Goal: Transaction & Acquisition: Purchase product/service

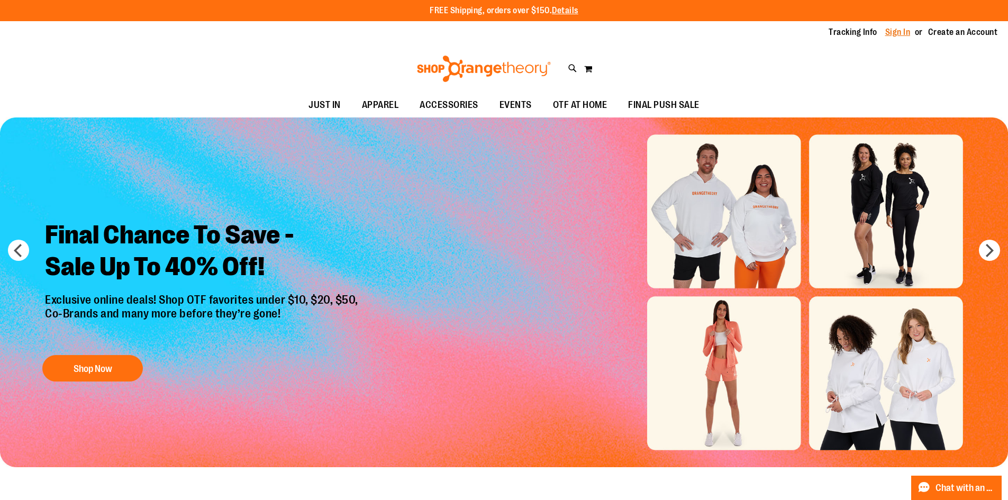
click at [900, 34] on link "Sign In" at bounding box center [897, 32] width 25 height 12
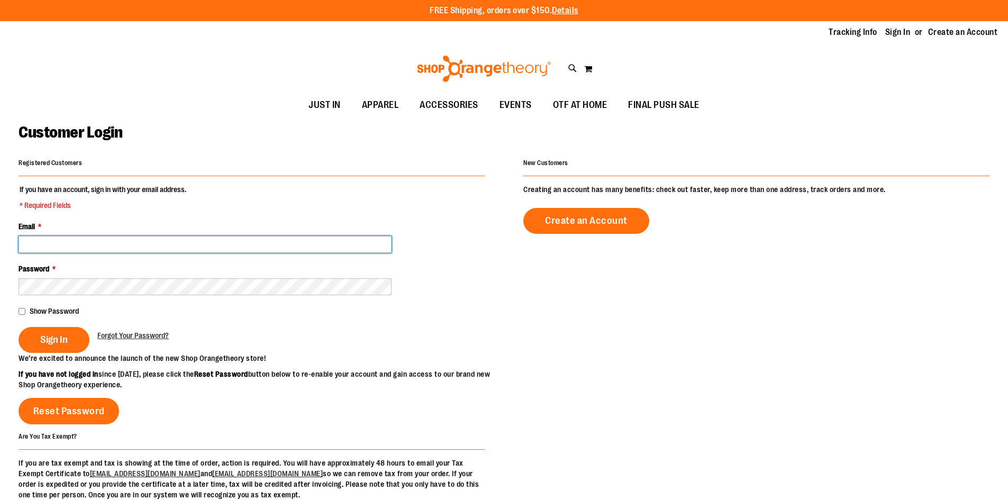
click at [257, 251] on input "Email *" at bounding box center [205, 244] width 373 height 17
type input "**********"
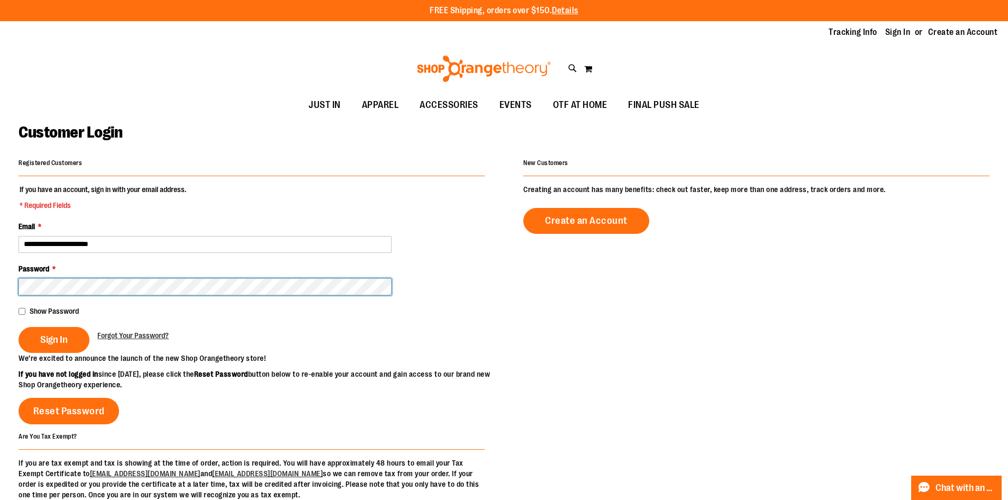
click at [19, 327] on button "Sign In" at bounding box center [54, 340] width 71 height 26
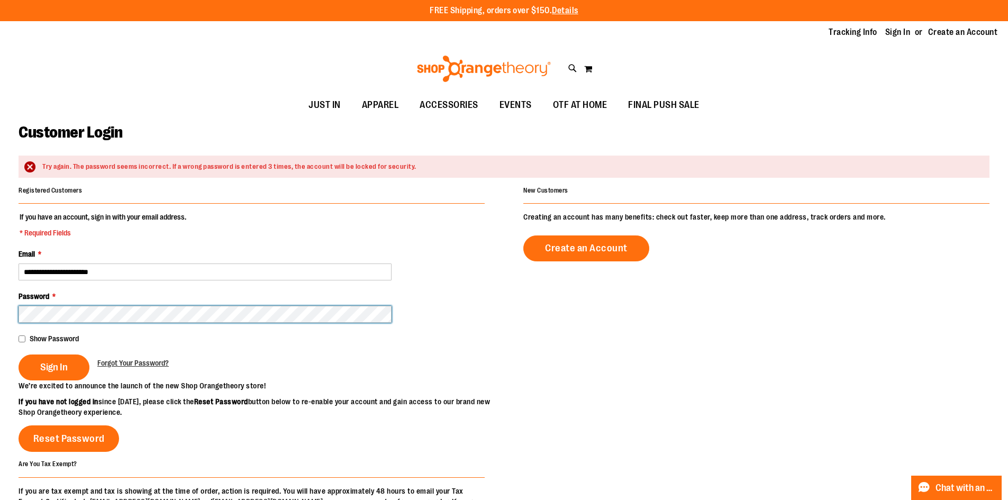
click at [19, 354] on button "Sign In" at bounding box center [54, 367] width 71 height 26
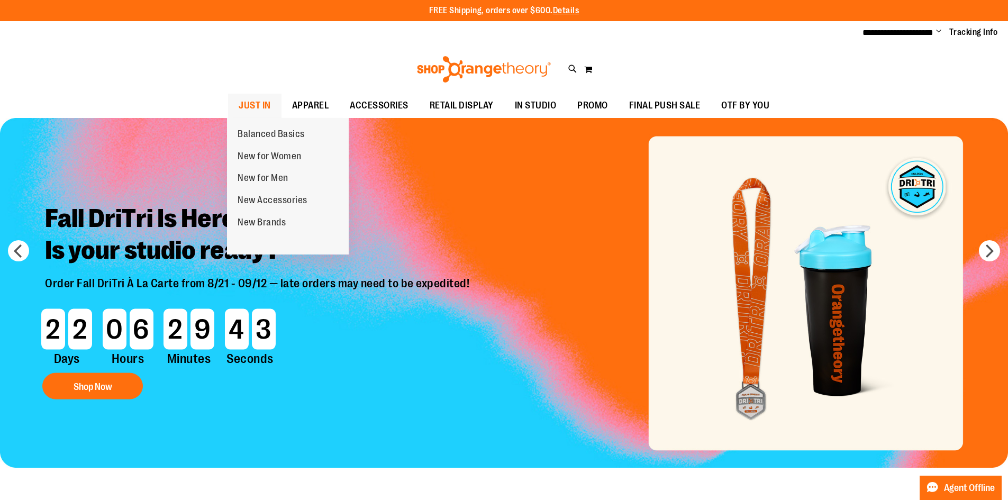
drag, startPoint x: 0, startPoint y: 0, endPoint x: 250, endPoint y: 99, distance: 269.3
click at [258, 108] on span "JUST IN" at bounding box center [255, 106] width 32 height 24
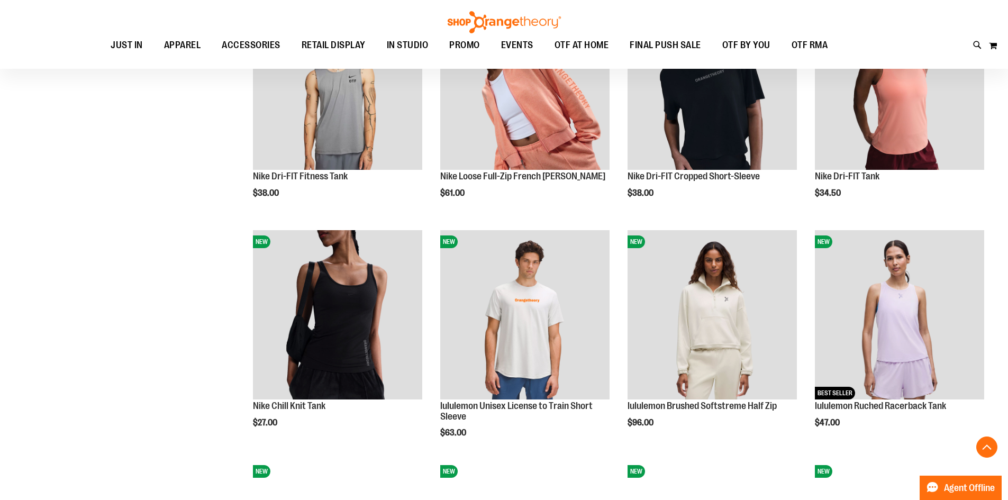
scroll to position [950, 0]
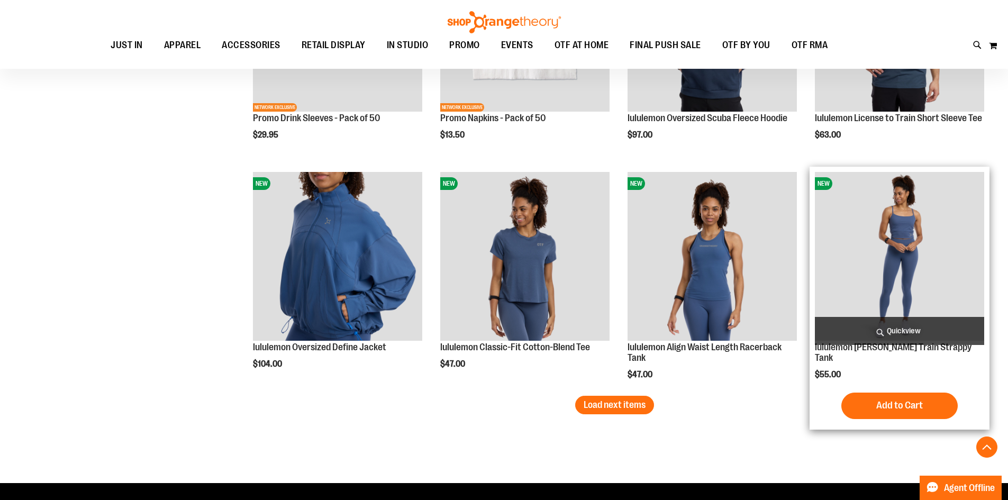
scroll to position [1903, 0]
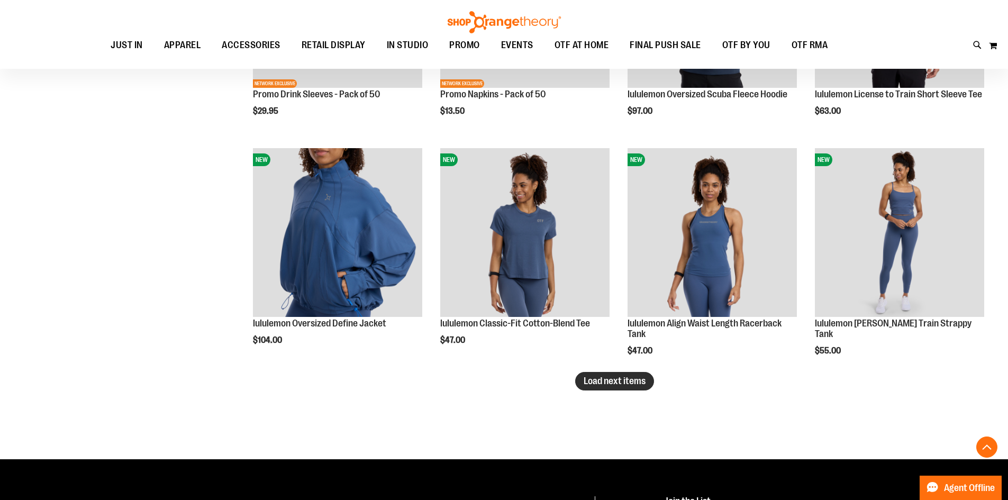
click at [624, 376] on span "Load next items" at bounding box center [614, 381] width 62 height 11
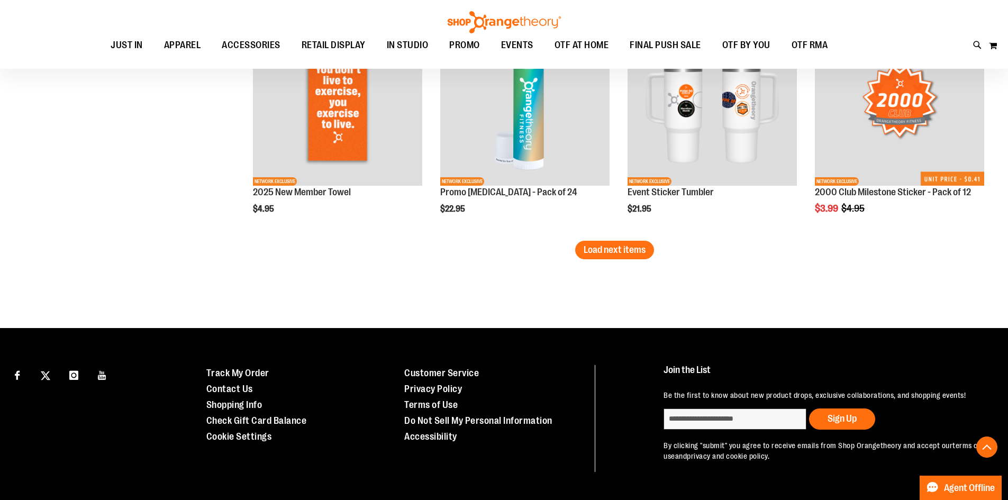
scroll to position [2758, 0]
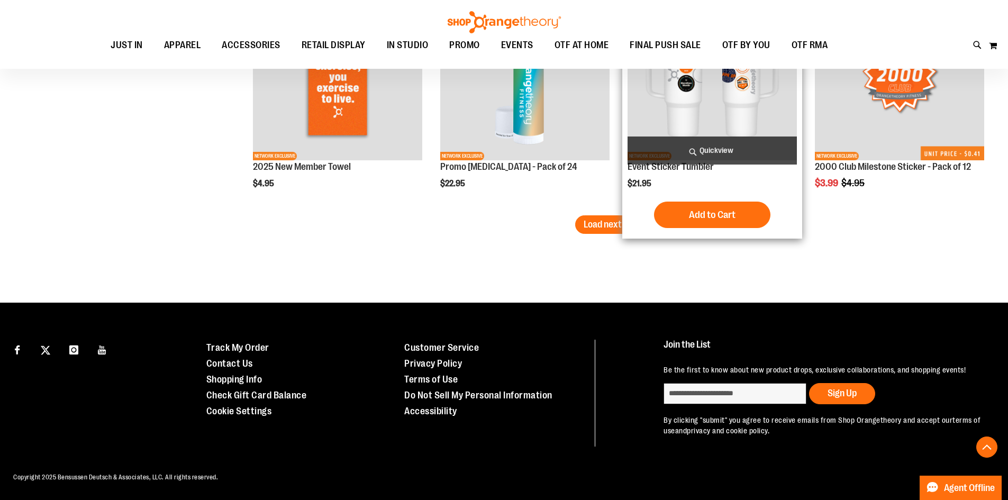
click at [627, 202] on div "NEW NETWORK EXCLUSIVE Event Sticker Tumbler $21.95 Quickview" at bounding box center [712, 112] width 180 height 253
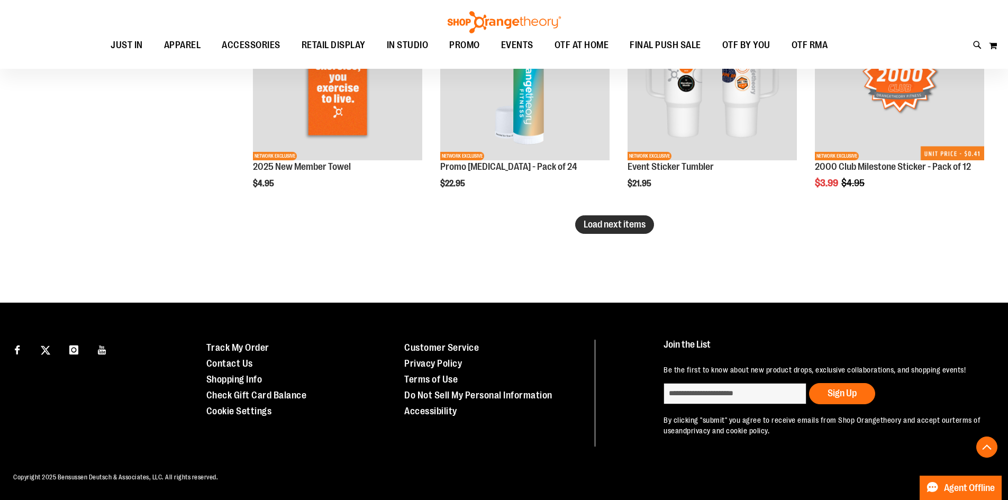
click at [619, 219] on span "Load next items" at bounding box center [614, 224] width 62 height 11
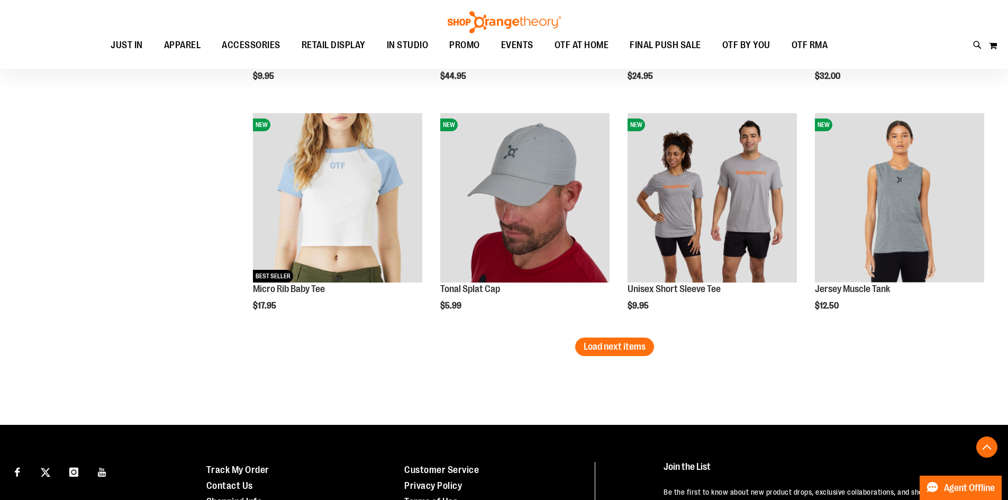
scroll to position [3332, 0]
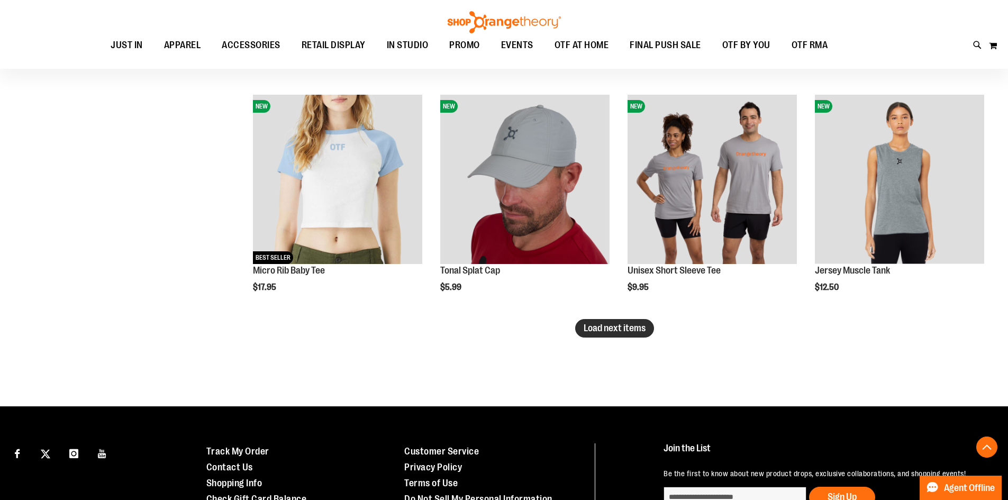
click at [590, 321] on button "Load next items" at bounding box center [614, 328] width 79 height 19
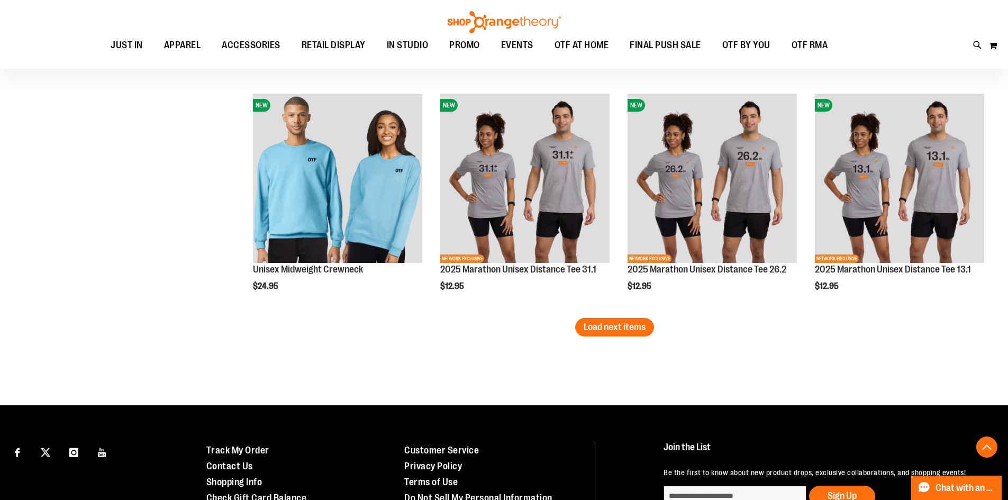
scroll to position [4073, 0]
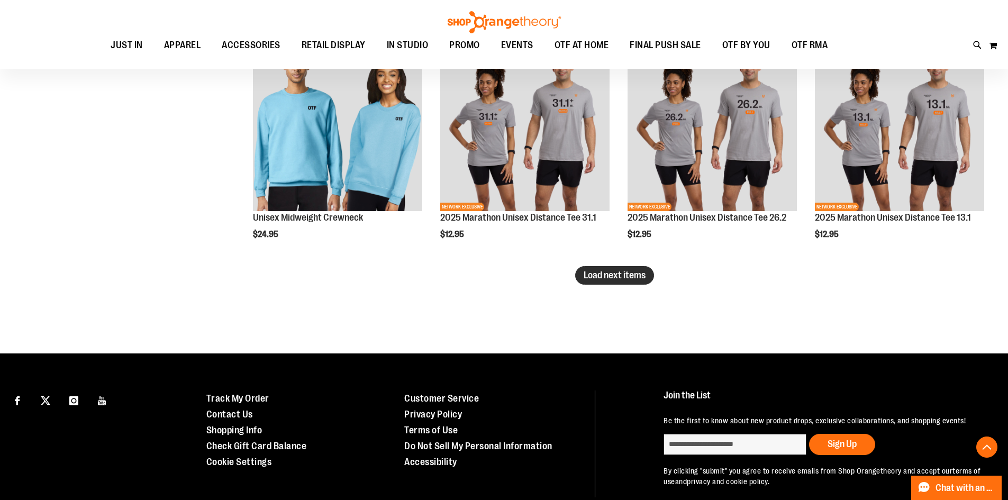
click at [611, 273] on span "Load next items" at bounding box center [614, 275] width 62 height 11
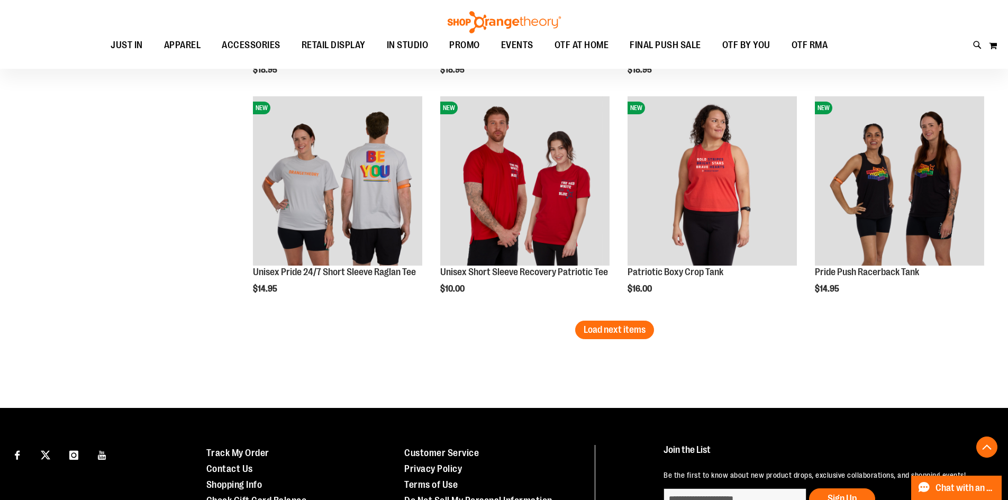
scroll to position [4708, 0]
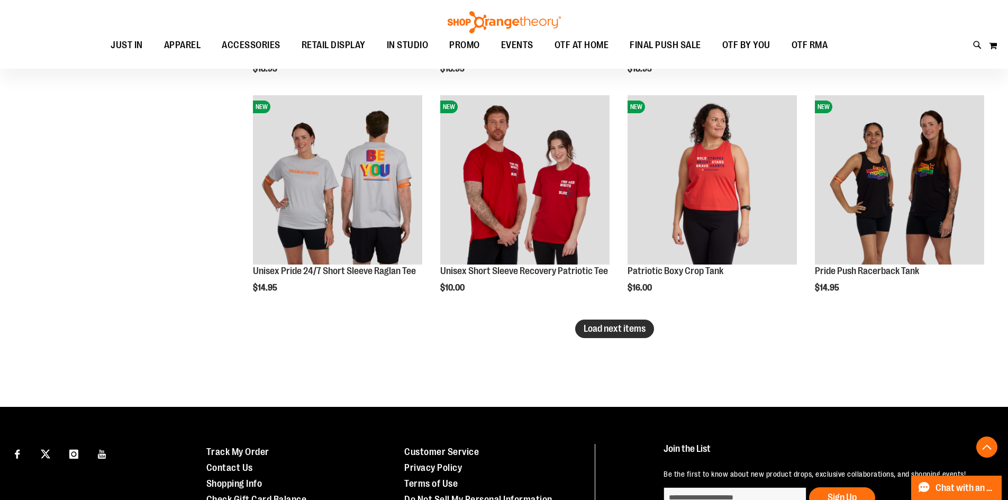
click at [614, 326] on span "Load next items" at bounding box center [614, 328] width 62 height 11
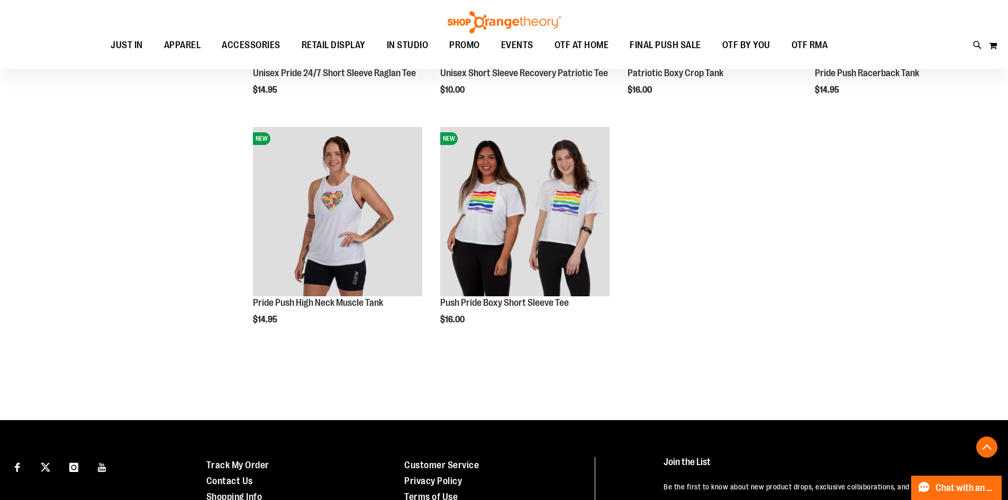
scroll to position [5026, 0]
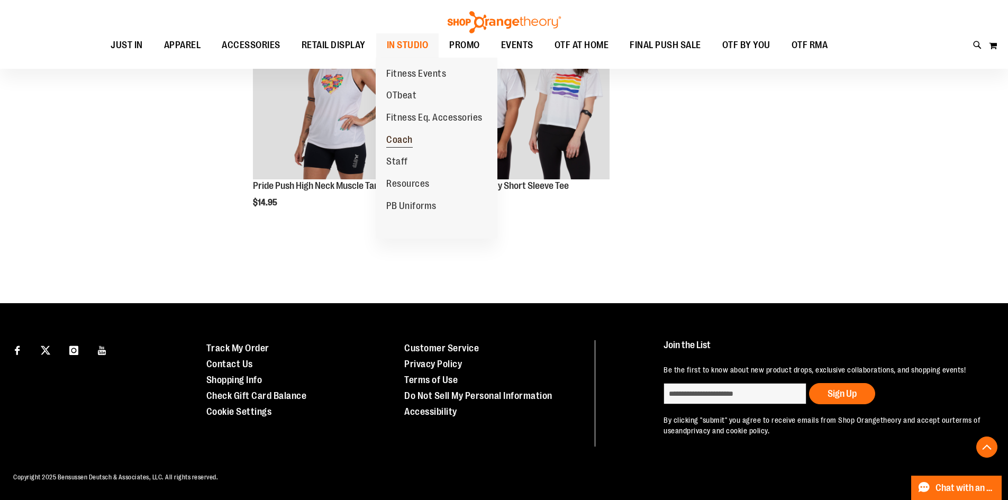
click at [401, 141] on span "Coach" at bounding box center [399, 140] width 26 height 13
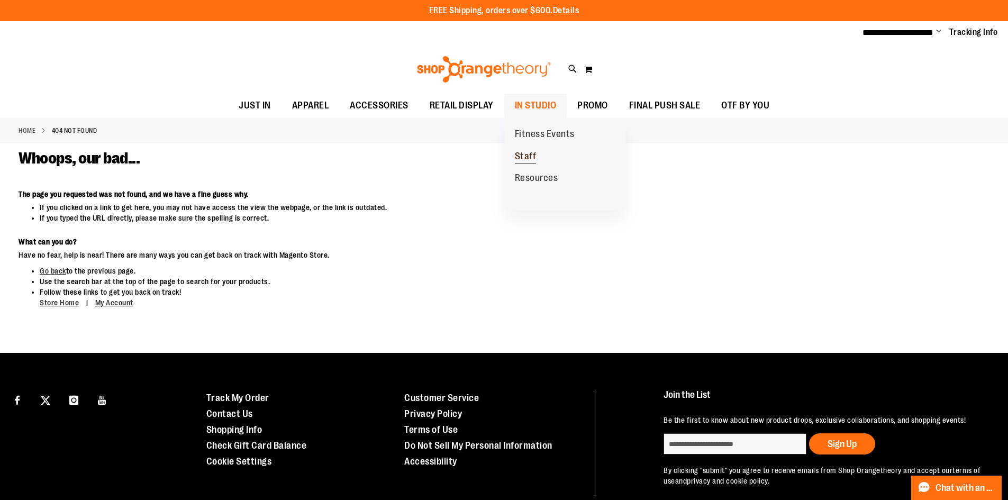
click at [523, 158] on span "Staff" at bounding box center [526, 157] width 22 height 13
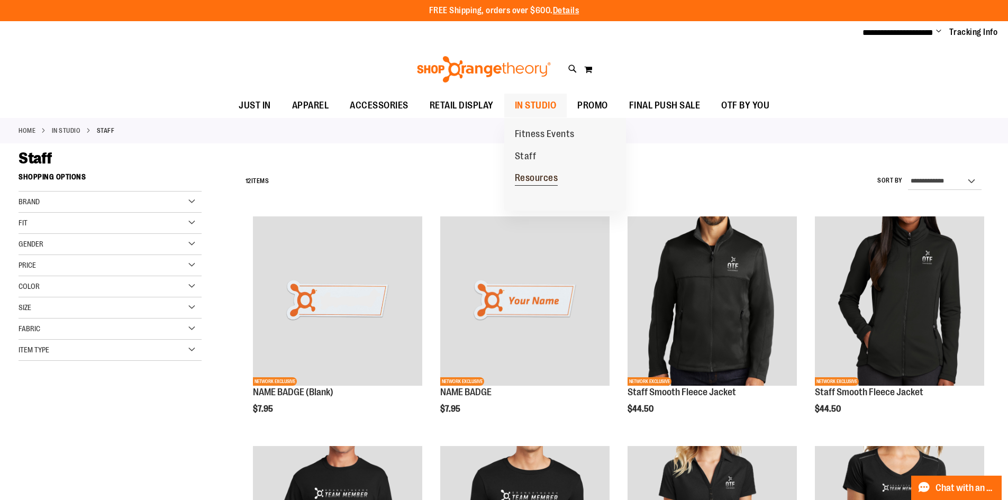
click at [536, 178] on span "Resources" at bounding box center [536, 178] width 43 height 13
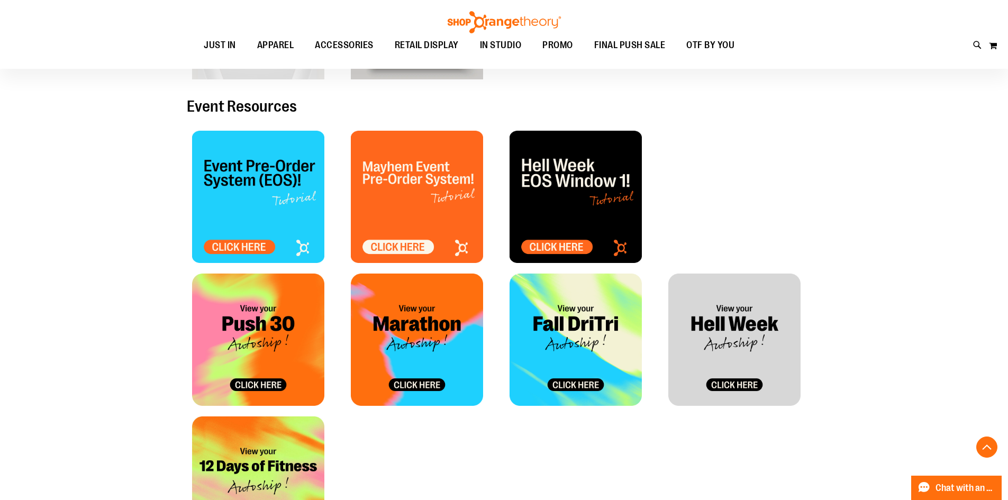
scroll to position [285, 0]
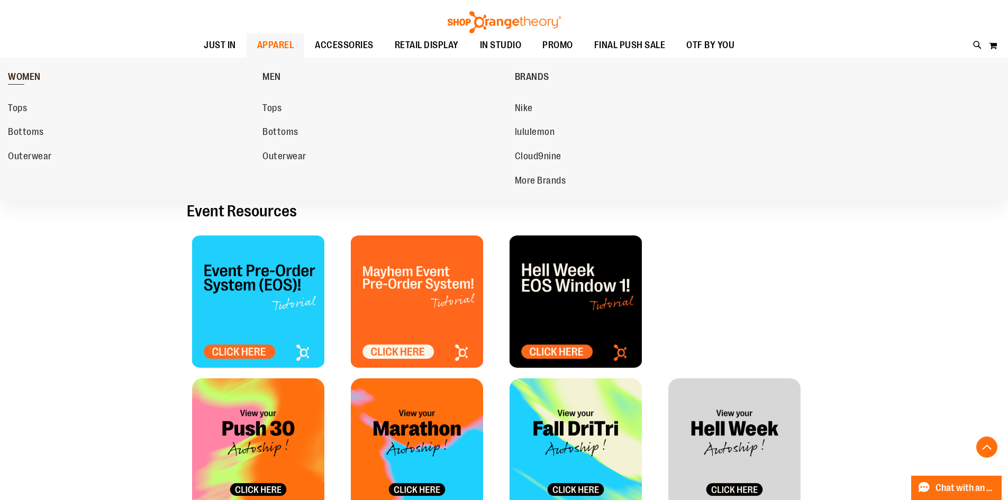
click at [25, 74] on span "WOMEN" at bounding box center [24, 77] width 33 height 13
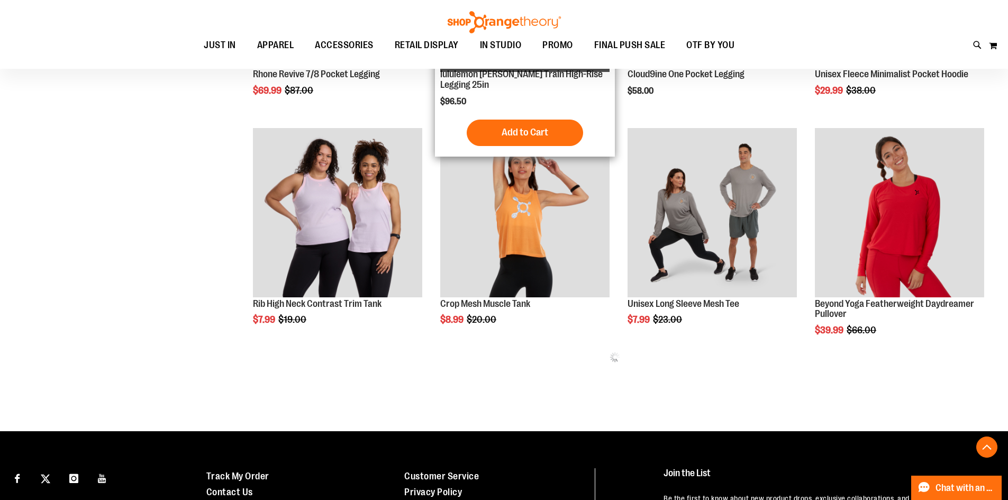
scroll to position [569, 0]
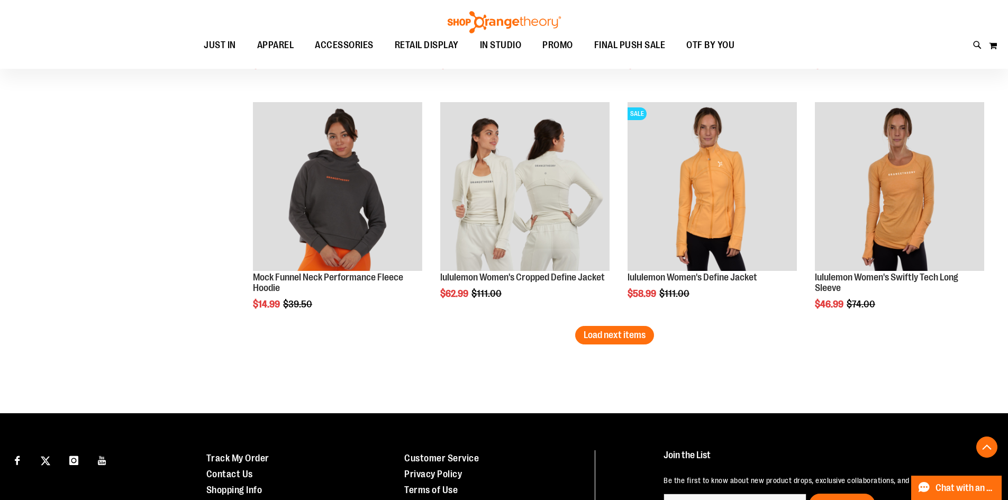
scroll to position [1839, 0]
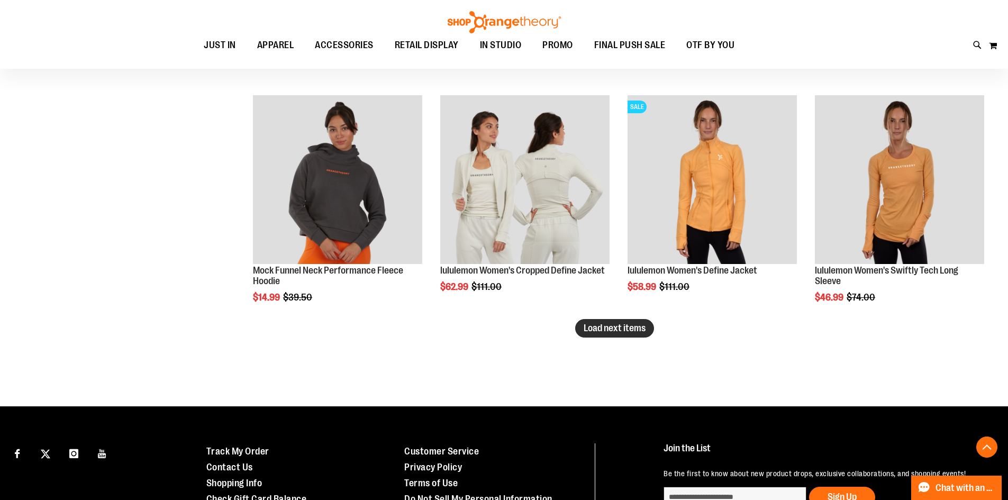
click at [583, 332] on span "Load next items" at bounding box center [614, 328] width 62 height 11
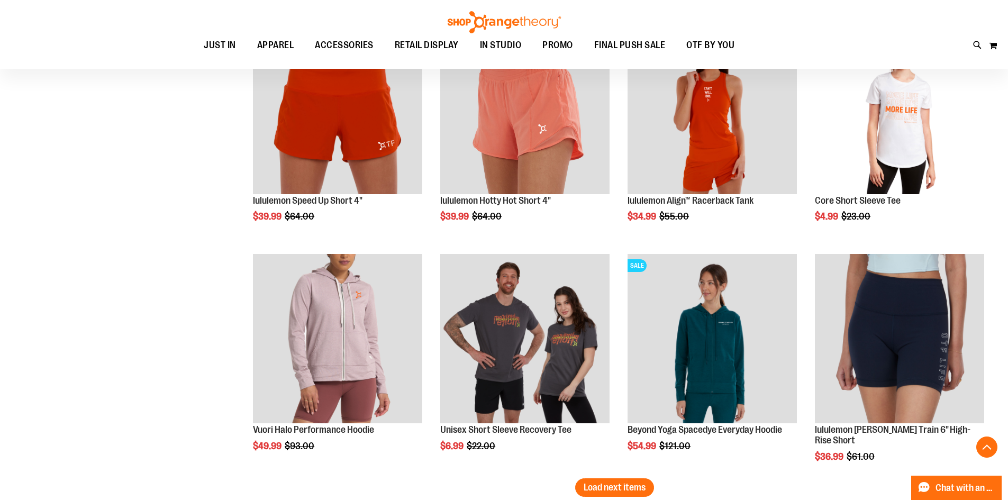
scroll to position [2421, 0]
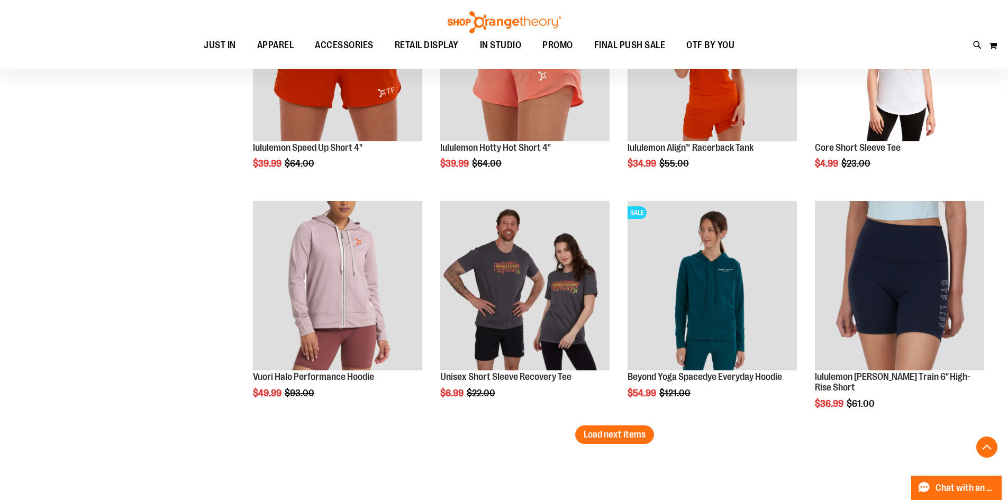
click at [616, 434] on span "Load next items" at bounding box center [614, 434] width 62 height 11
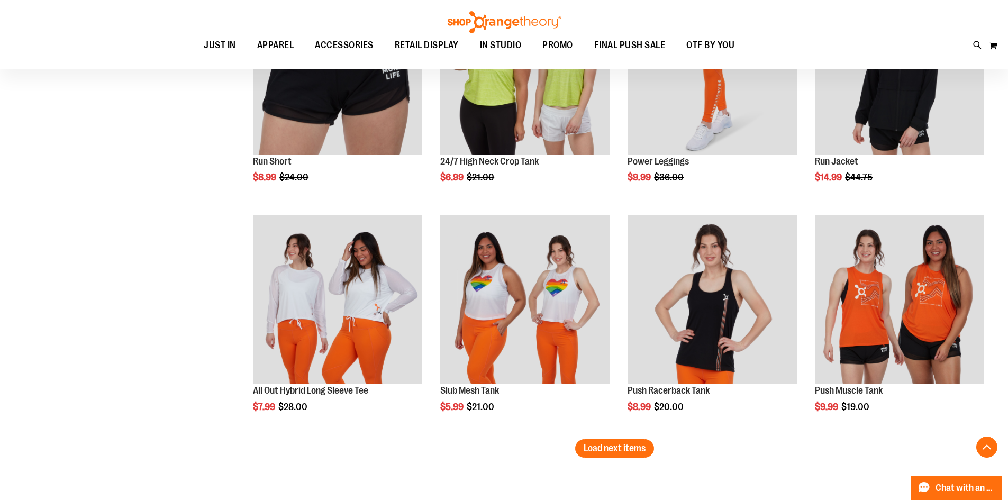
scroll to position [3214, 0]
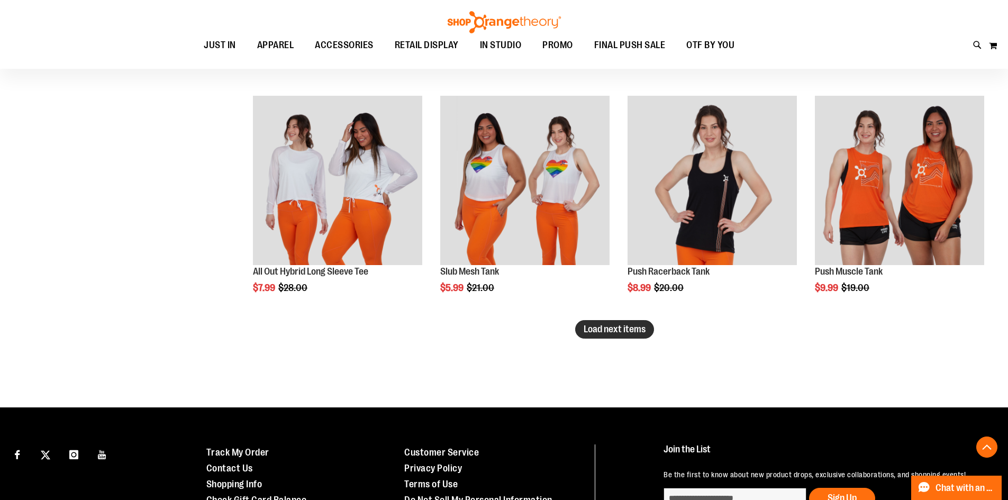
click at [587, 327] on span "Load next items" at bounding box center [614, 329] width 62 height 11
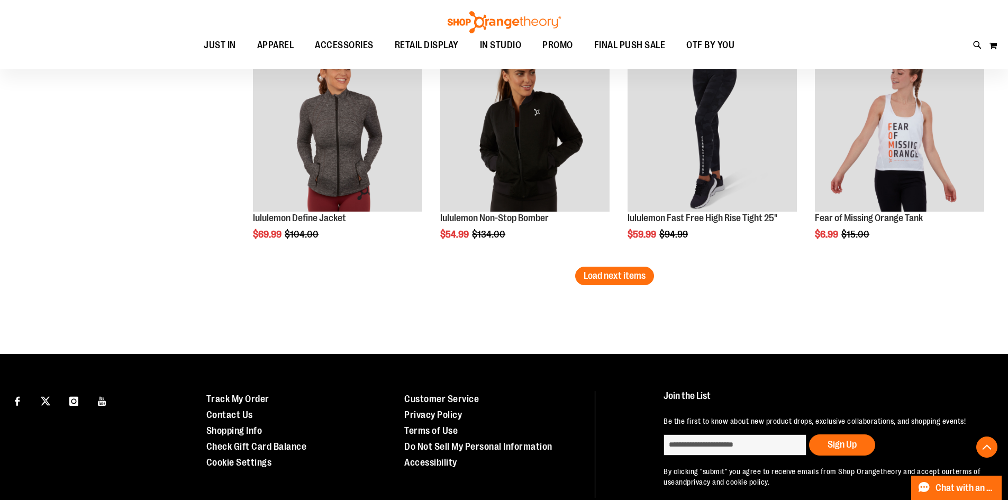
scroll to position [3956, 0]
click at [603, 272] on span "Load next items" at bounding box center [614, 275] width 62 height 11
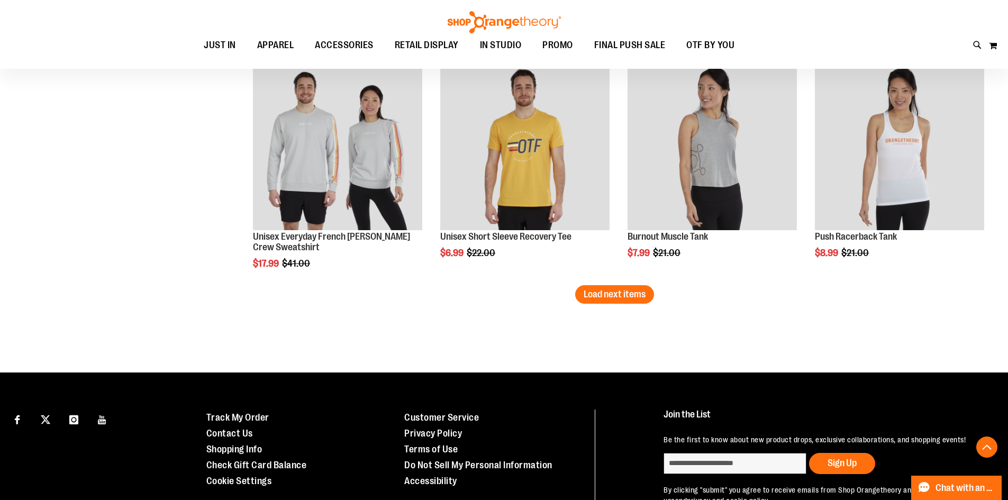
scroll to position [4697, 0]
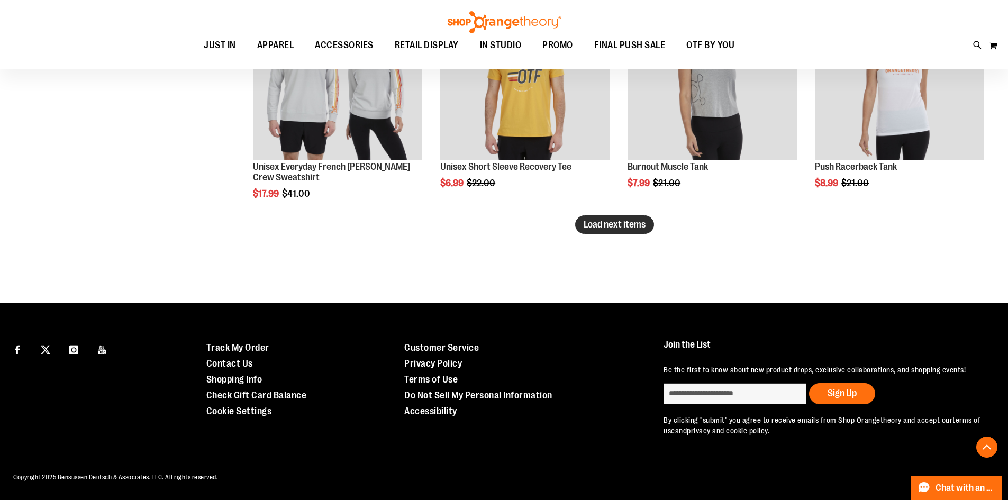
click at [625, 227] on span "Load next items" at bounding box center [614, 224] width 62 height 11
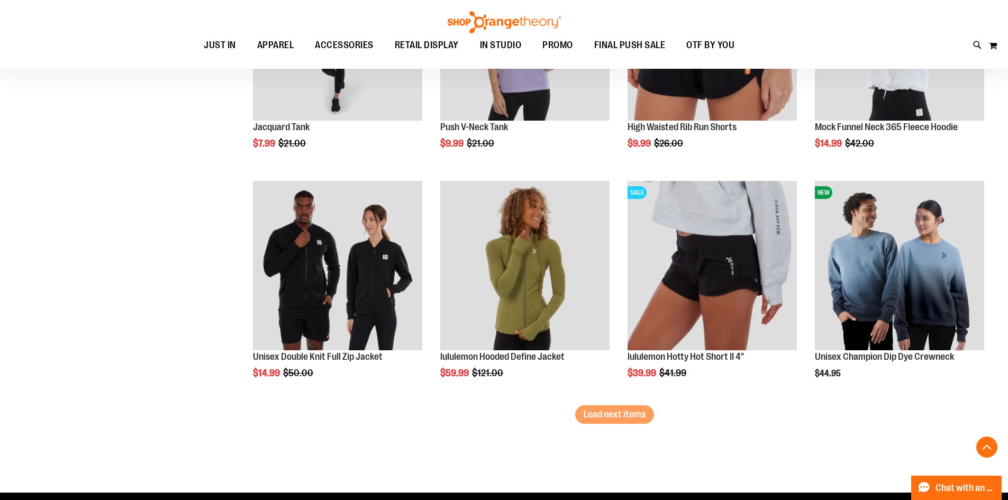
scroll to position [5227, 0]
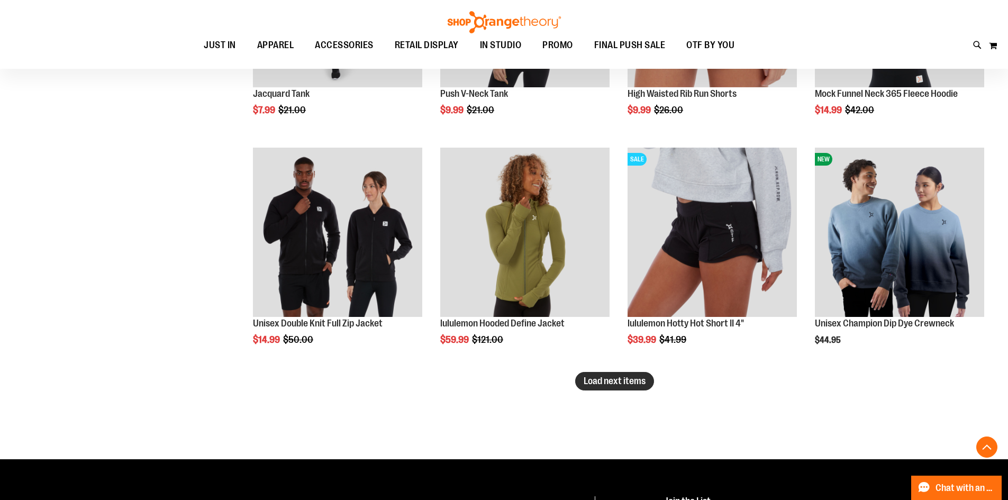
click at [601, 382] on span "Load next items" at bounding box center [614, 381] width 62 height 11
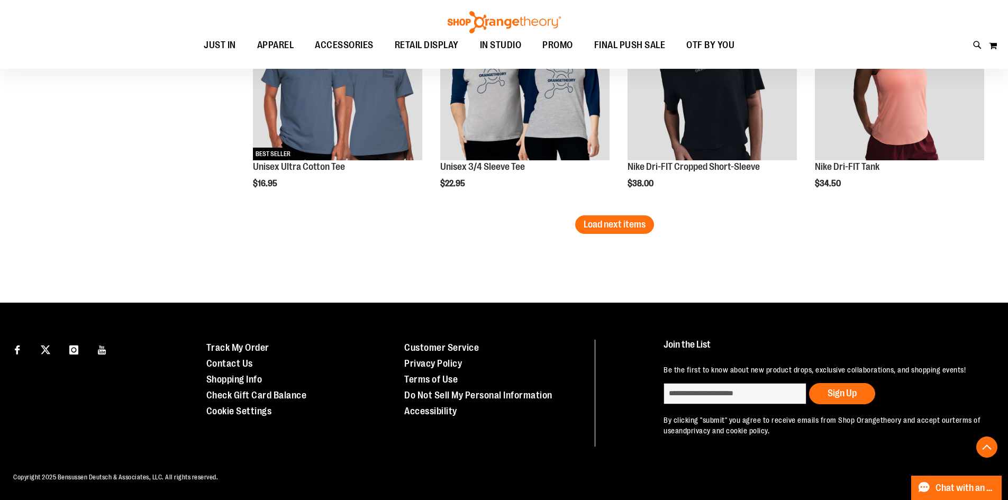
scroll to position [6083, 0]
click at [617, 219] on span "Load next items" at bounding box center [614, 224] width 62 height 11
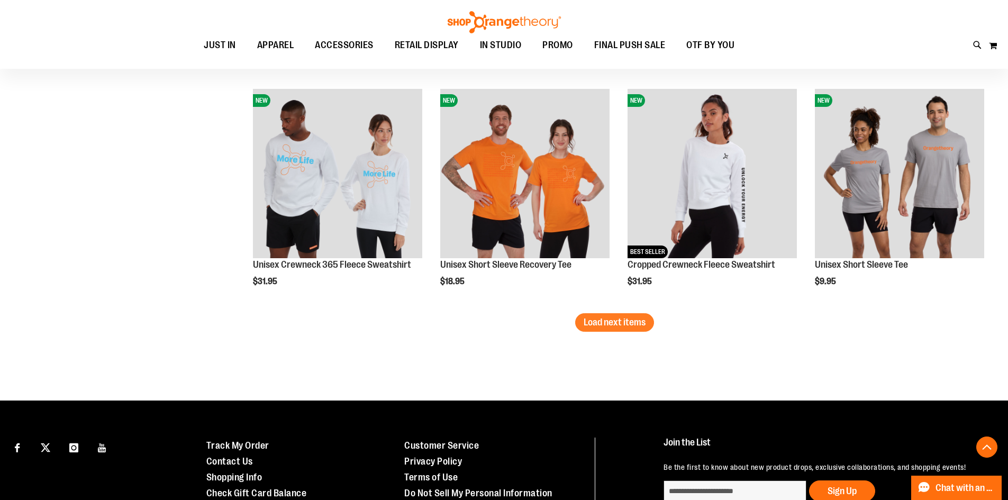
scroll to position [6664, 0]
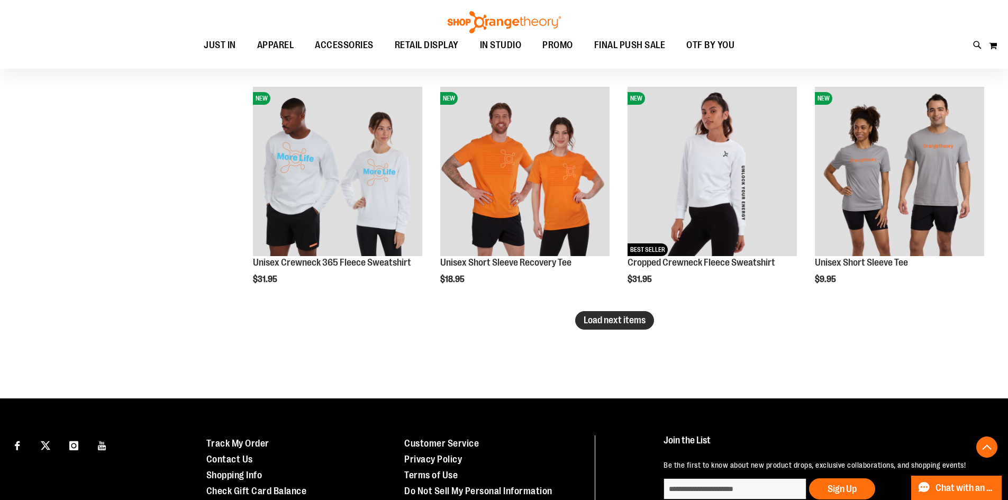
click at [624, 321] on span "Load next items" at bounding box center [614, 320] width 62 height 11
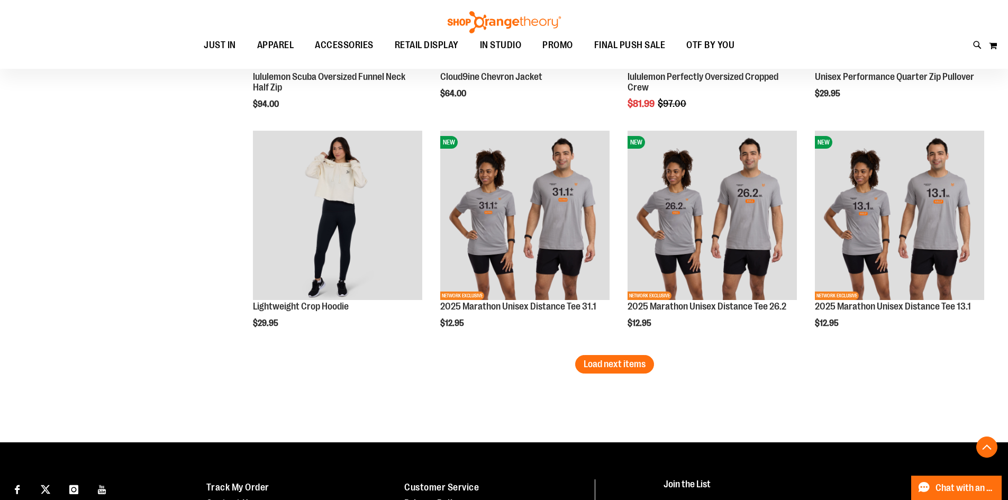
scroll to position [7398, 0]
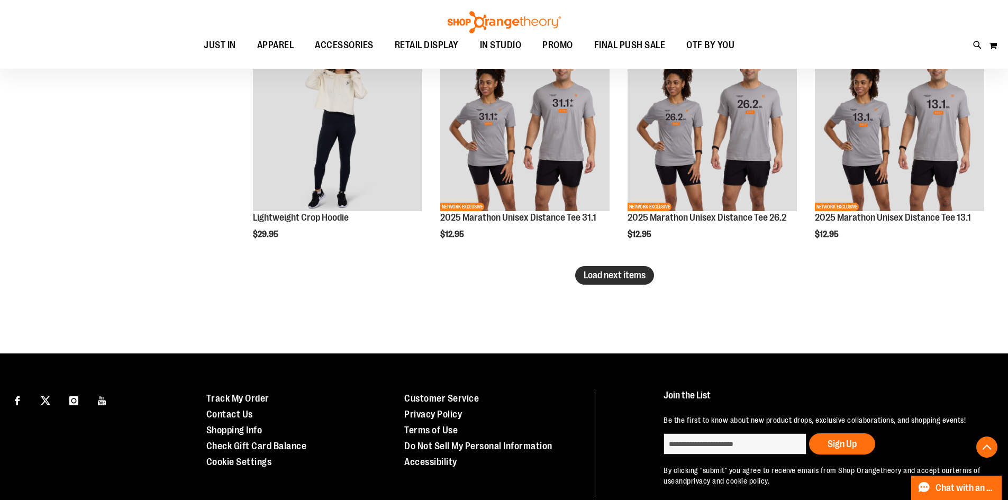
click at [630, 276] on span "Load next items" at bounding box center [614, 275] width 62 height 11
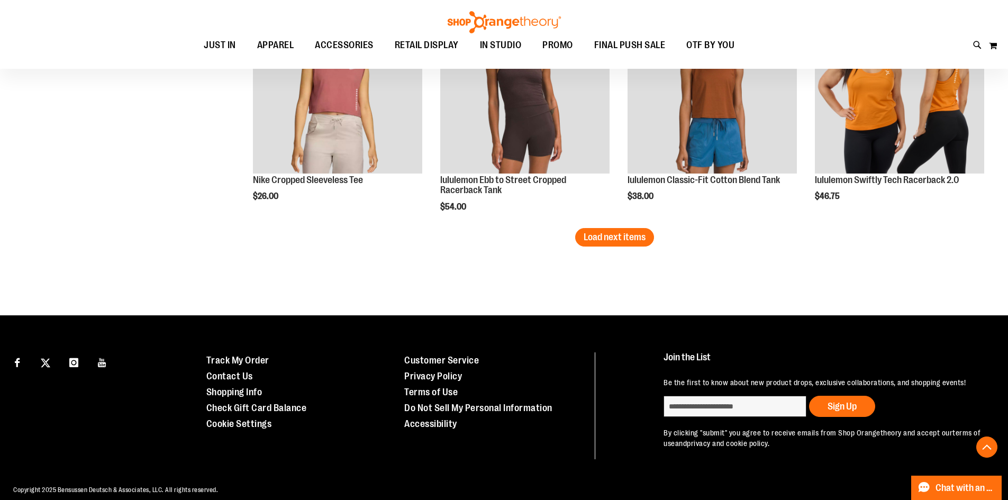
scroll to position [8138, 0]
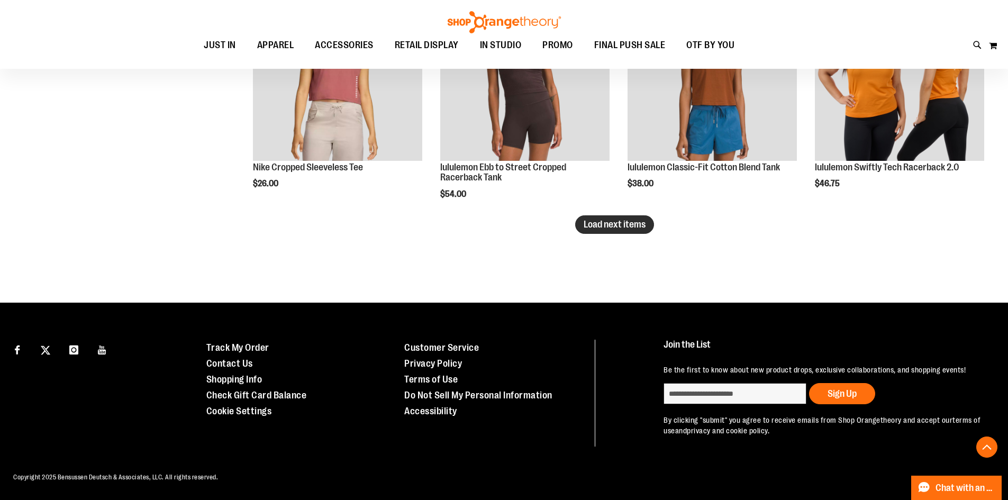
click at [619, 221] on span "Load next items" at bounding box center [614, 224] width 62 height 11
